Goal: Task Accomplishment & Management: Use online tool/utility

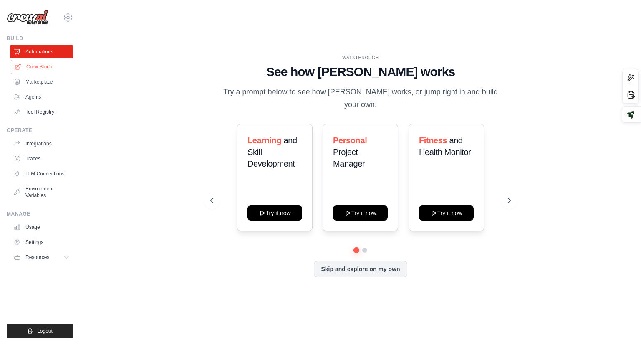
click at [49, 63] on link "Crew Studio" at bounding box center [42, 66] width 63 height 13
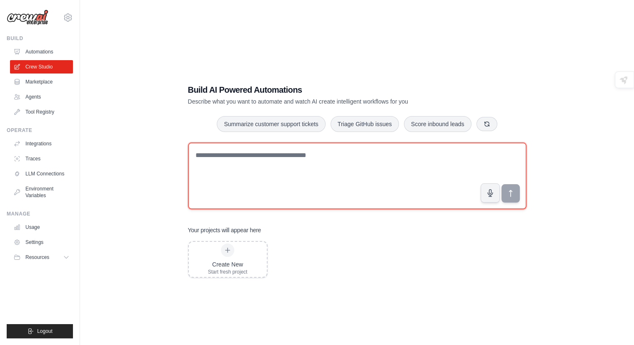
click at [200, 157] on textarea at bounding box center [357, 175] width 339 height 67
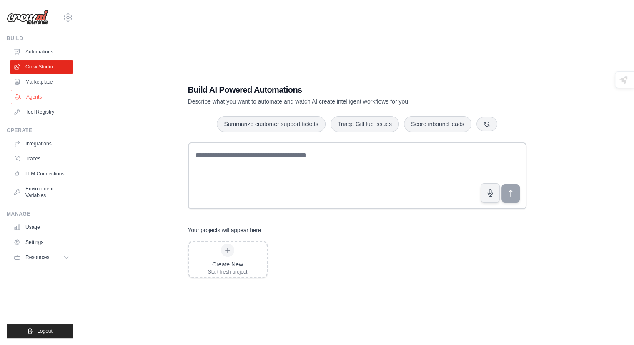
click at [39, 94] on link "Agents" at bounding box center [42, 96] width 63 height 13
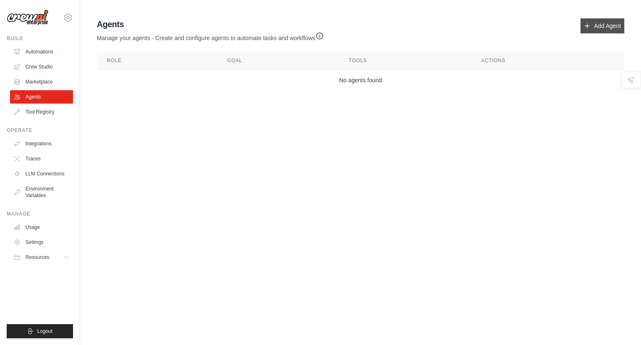
click at [598, 29] on link "Add Agent" at bounding box center [602, 25] width 44 height 15
